Goal: Check status: Check status

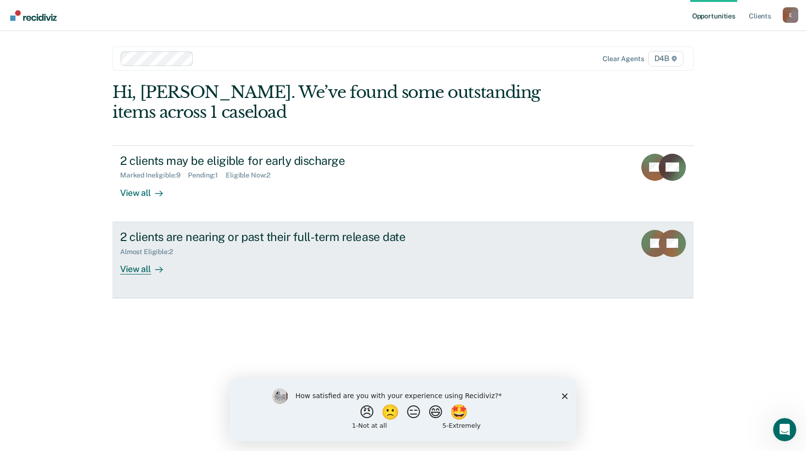
click at [252, 265] on div "2 clients are nearing or past their full-term release date Almost Eligible : 2 …" at bounding box center [301, 252] width 363 height 45
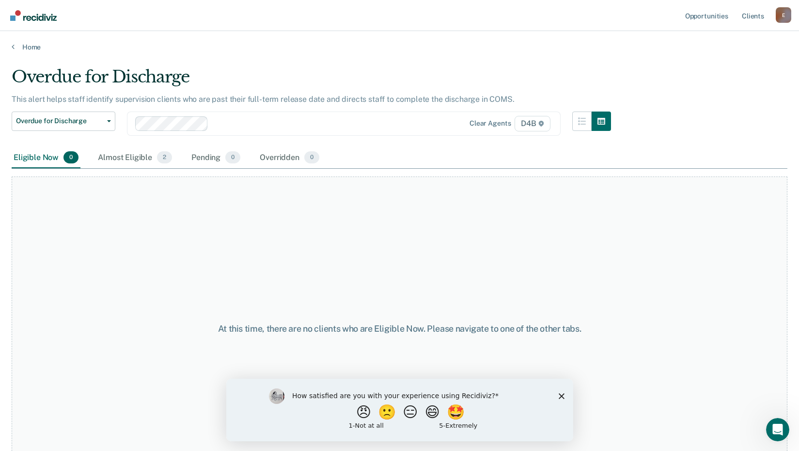
click at [43, 159] on div "Eligible Now 0" at bounding box center [46, 157] width 69 height 21
click at [135, 159] on div "Almost Eligible 2" at bounding box center [135, 157] width 78 height 21
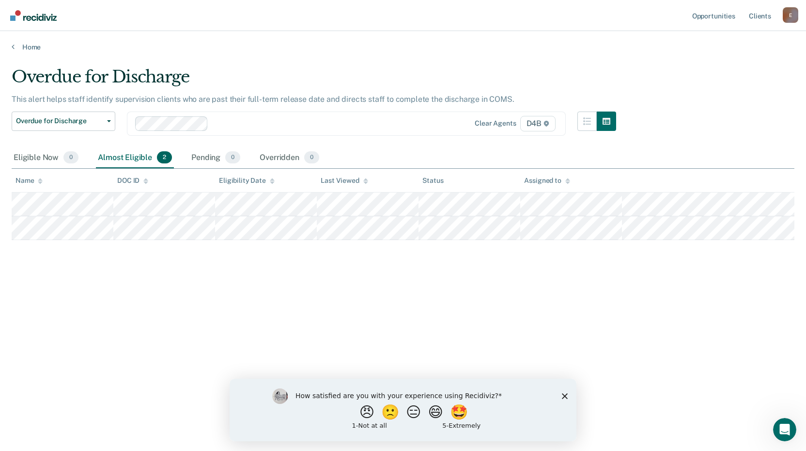
click at [563, 396] on icon "Close survey" at bounding box center [565, 395] width 6 height 6
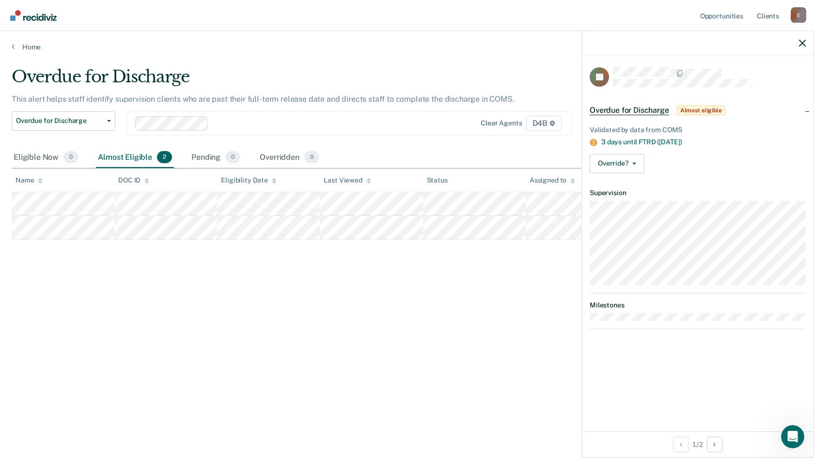
click at [320, 332] on div "Overdue for Discharge This alert helps staff identify supervision clients who a…" at bounding box center [407, 226] width 791 height 319
click at [467, 275] on div "Overdue for Discharge This alert helps staff identify supervision clients who a…" at bounding box center [407, 226] width 791 height 319
click at [801, 42] on icon "button" at bounding box center [802, 43] width 7 height 7
click at [337, 300] on div "Overdue for Discharge This alert helps staff identify supervision clients who a…" at bounding box center [407, 226] width 791 height 319
click at [222, 314] on div "Overdue for Discharge This alert helps staff identify supervision clients who a…" at bounding box center [407, 226] width 791 height 319
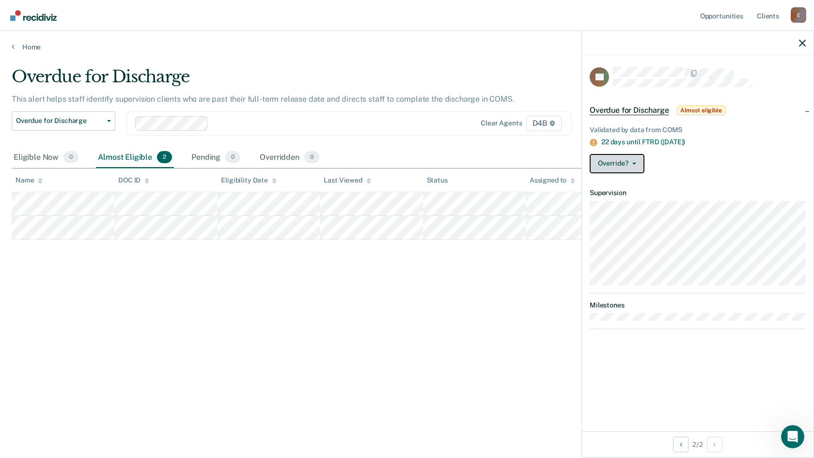
click at [636, 160] on button "Override?" at bounding box center [617, 163] width 55 height 19
click at [504, 343] on div "Overdue for Discharge This alert helps staff identify supervision clients who a…" at bounding box center [407, 226] width 791 height 319
click at [622, 160] on button "Override?" at bounding box center [617, 163] width 55 height 19
drag, startPoint x: 397, startPoint y: 399, endPoint x: 410, endPoint y: 378, distance: 24.9
click at [404, 392] on div "Overdue for Discharge This alert helps staff identify supervision clients who a…" at bounding box center [407, 242] width 791 height 350
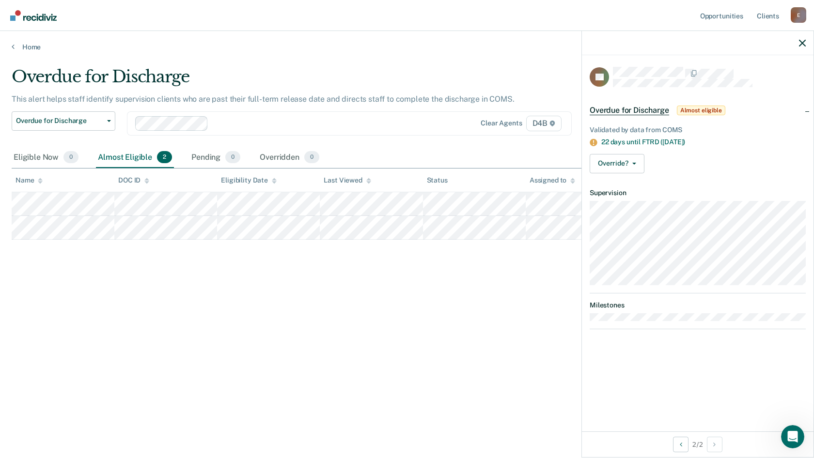
click at [620, 110] on span "Overdue for Discharge" at bounding box center [629, 111] width 79 height 10
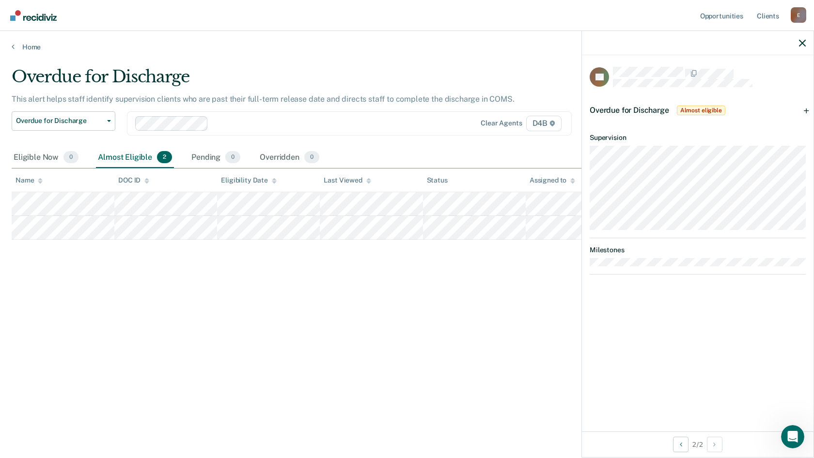
click at [621, 110] on span "Overdue for Discharge" at bounding box center [629, 110] width 79 height 9
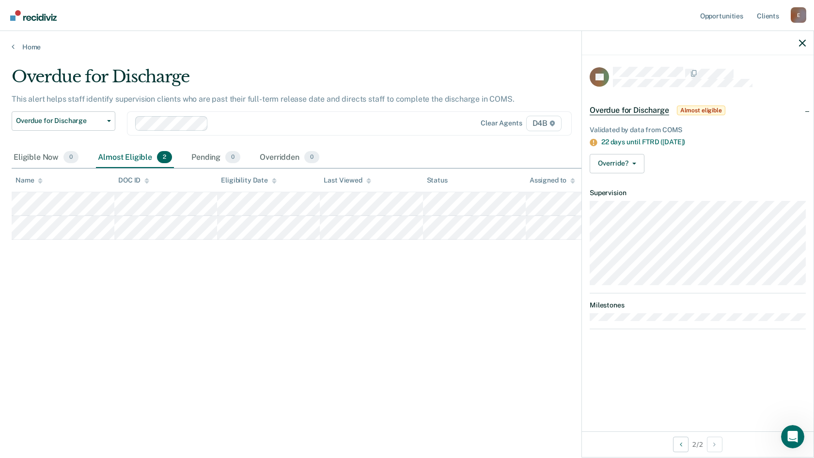
click at [699, 108] on span "Almost eligible" at bounding box center [701, 111] width 48 height 10
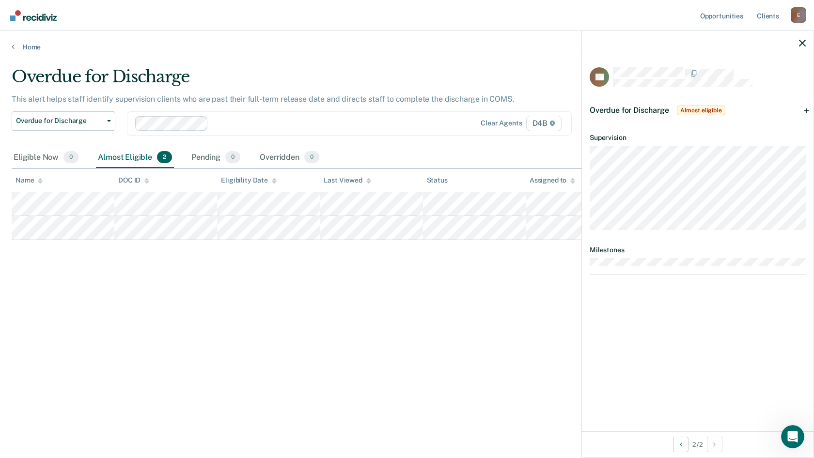
drag, startPoint x: 485, startPoint y: 62, endPoint x: 469, endPoint y: 59, distance: 16.3
click at [484, 62] on main "Overdue for Discharge This alert helps staff identify supervision clients who a…" at bounding box center [407, 253] width 814 height 404
click at [321, 320] on div "Overdue for Discharge This alert helps staff identify supervision clients who a…" at bounding box center [407, 226] width 791 height 319
click at [43, 160] on div "Eligible Now 0" at bounding box center [46, 157] width 69 height 21
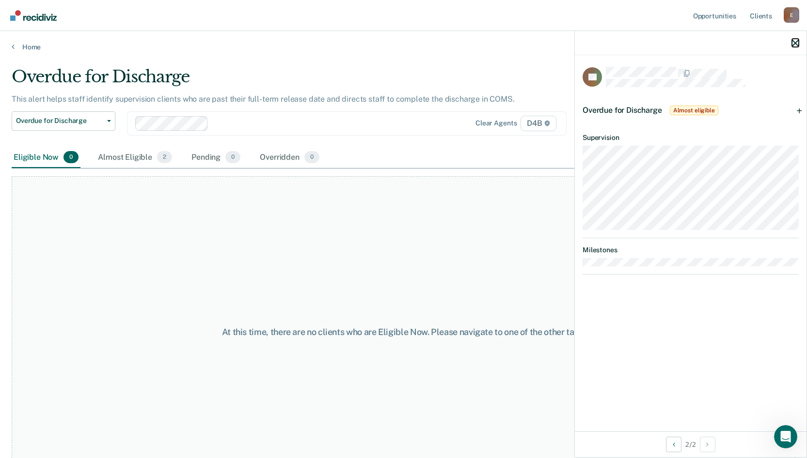
click at [796, 40] on icon "button" at bounding box center [795, 43] width 7 height 7
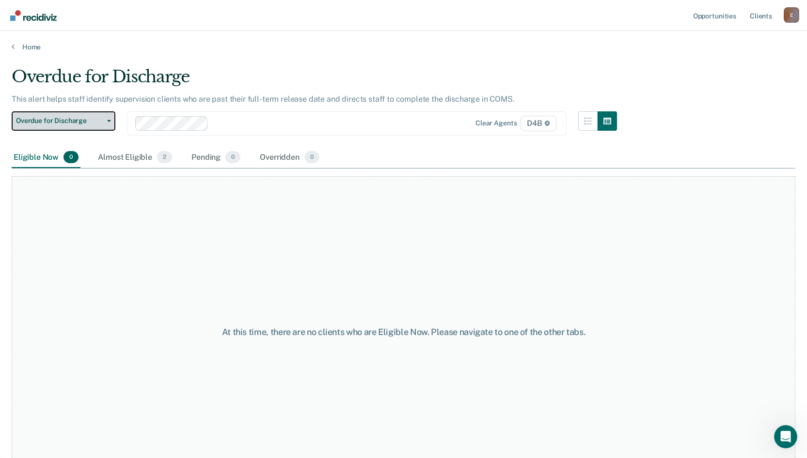
click at [51, 120] on span "Overdue for Discharge" at bounding box center [59, 121] width 87 height 8
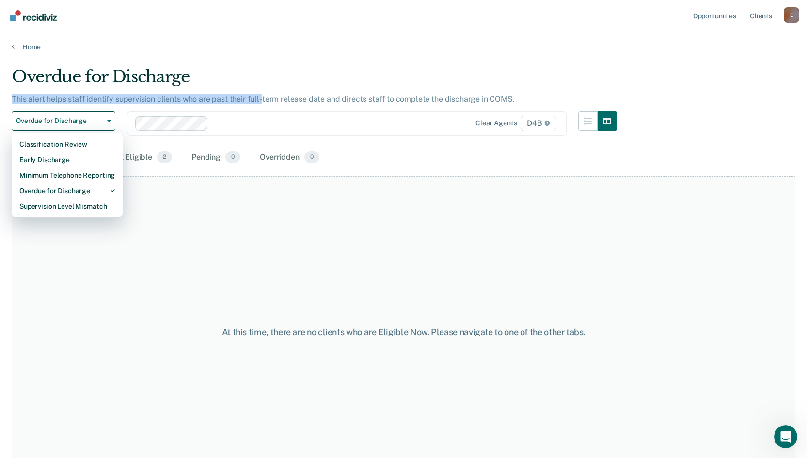
click at [262, 93] on div "Overdue for Discharge This alert helps staff identify supervision clients who a…" at bounding box center [314, 107] width 605 height 80
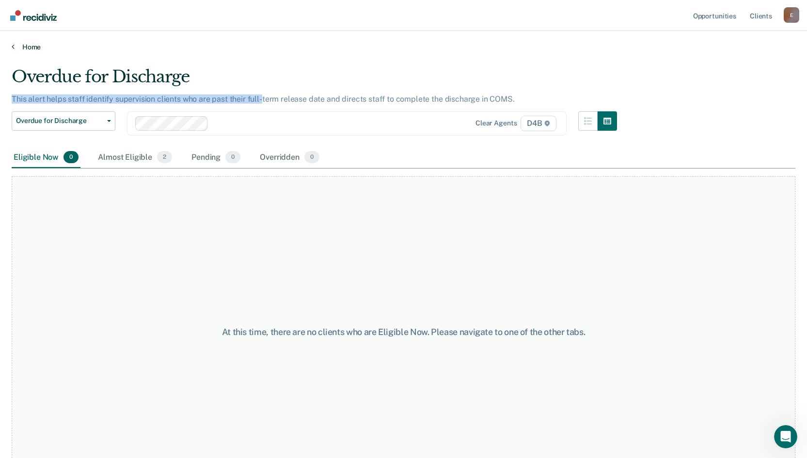
click at [30, 47] on link "Home" at bounding box center [404, 47] width 784 height 9
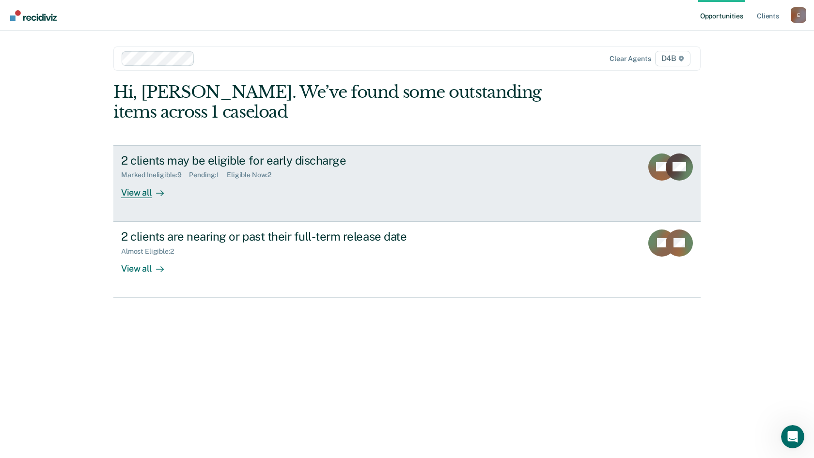
click at [146, 194] on div "View all" at bounding box center [148, 188] width 54 height 19
